Goal: Find specific fact: Find specific fact

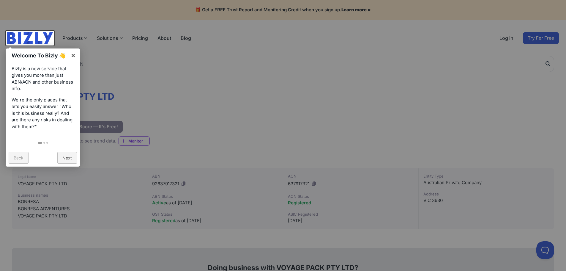
click at [22, 154] on link "Back" at bounding box center [19, 158] width 20 height 12
drag, startPoint x: 74, startPoint y: 57, endPoint x: 138, endPoint y: 78, distance: 67.9
click at [75, 56] on link "×" at bounding box center [73, 54] width 13 height 13
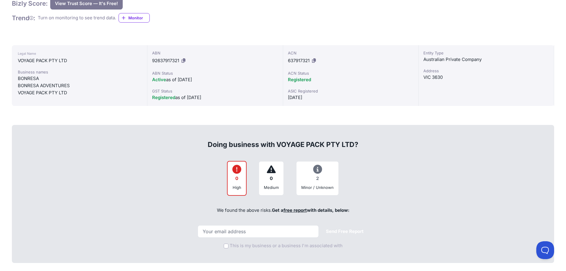
scroll to position [30, 0]
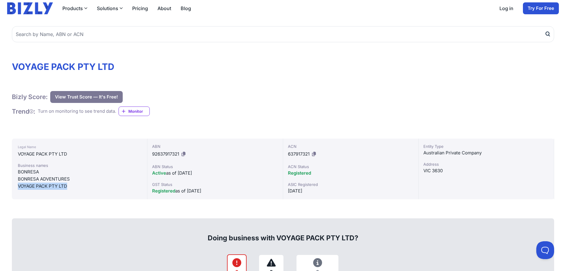
drag, startPoint x: 75, startPoint y: 184, endPoint x: 97, endPoint y: 174, distance: 24.3
click at [17, 186] on div "Legal Name VOYAGE PACK PTY LTD Business names [GEOGRAPHIC_DATA] BONRESA ADVENTU…" at bounding box center [79, 168] width 135 height 61
copy div "VOYAGE PACK PTY LTD"
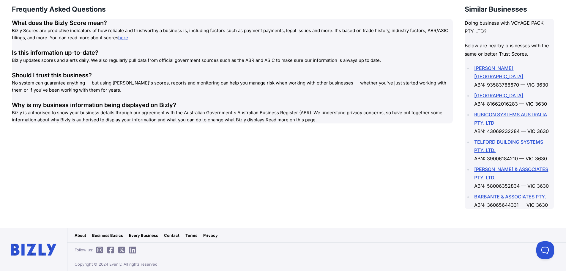
scroll to position [819, 0]
